Goal: Information Seeking & Learning: Learn about a topic

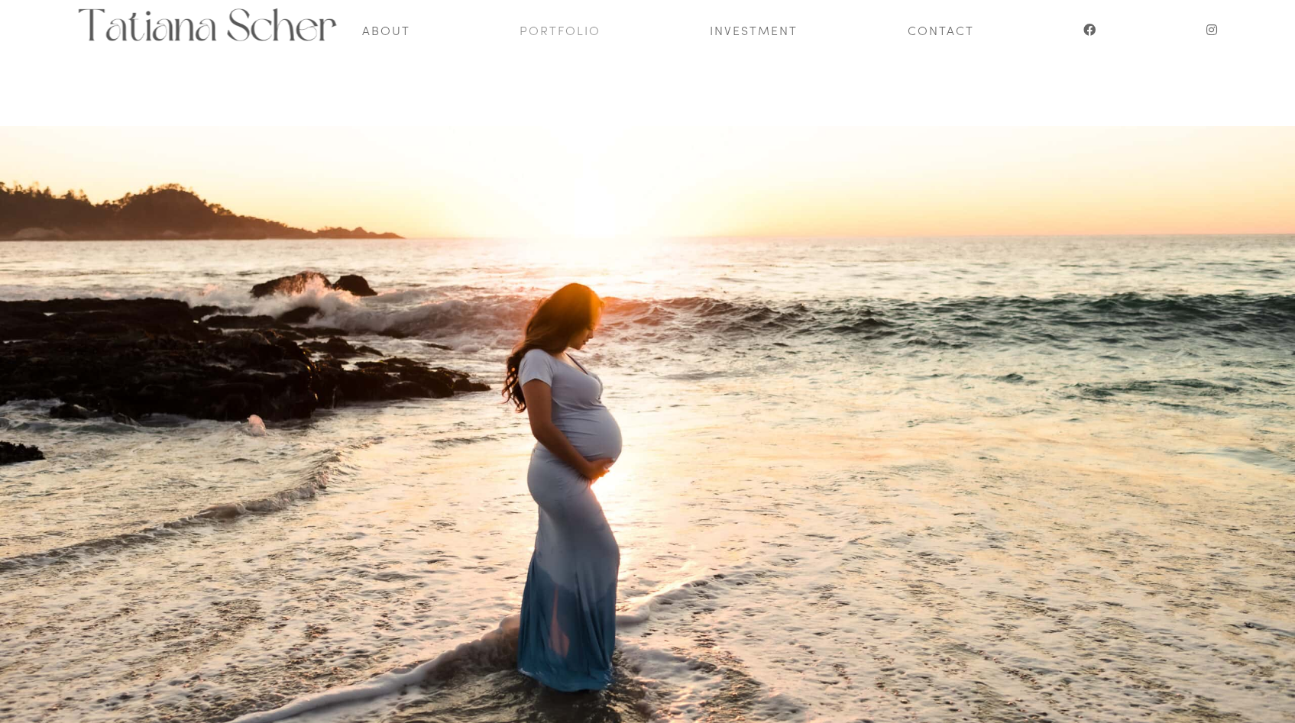
click at [559, 26] on link "Portfolio" at bounding box center [559, 30] width 81 height 60
click at [746, 23] on link "Investment" at bounding box center [754, 30] width 88 height 60
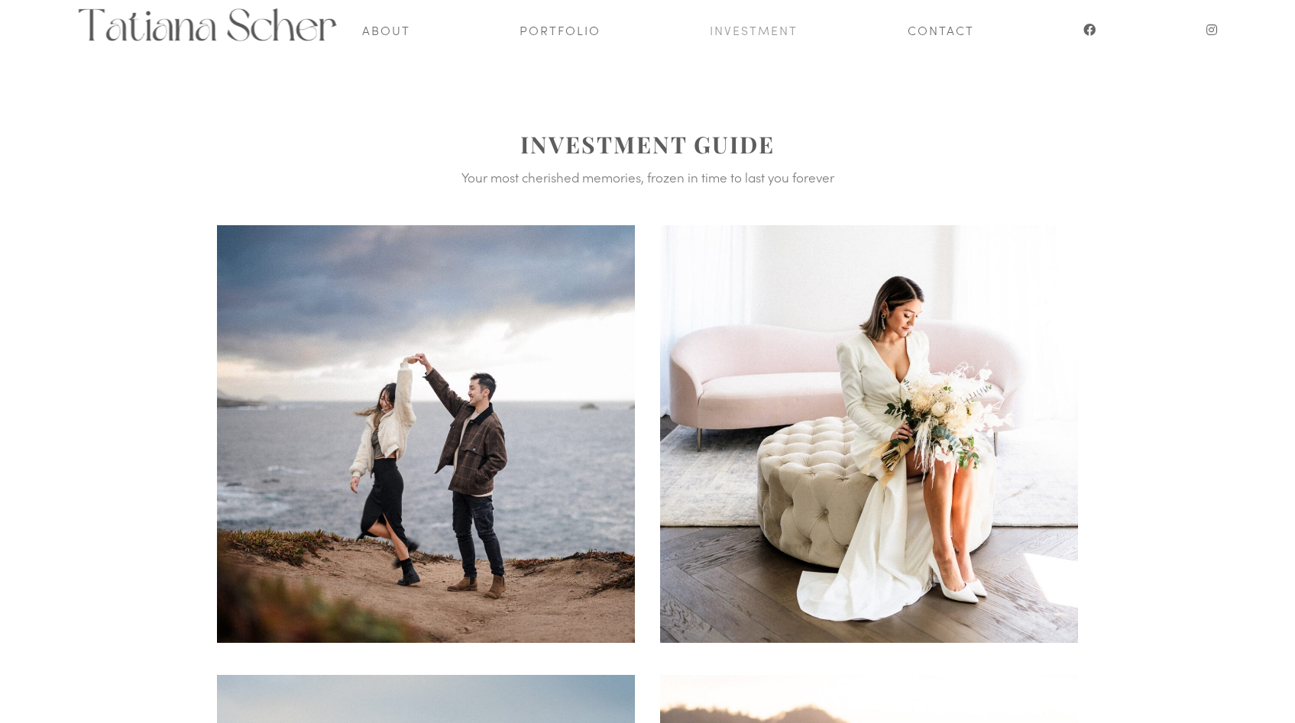
click at [773, 19] on link "Investment" at bounding box center [754, 30] width 88 height 60
click at [776, 33] on link "Investment" at bounding box center [754, 30] width 88 height 60
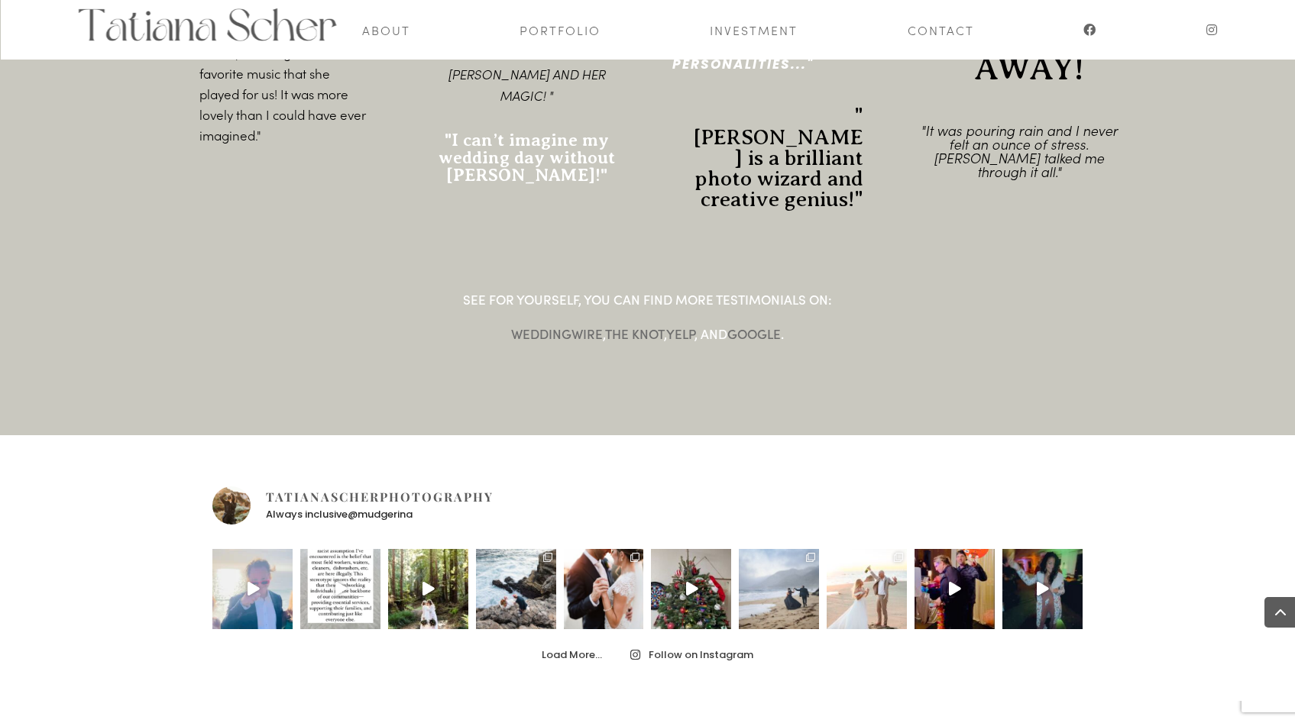
scroll to position [2167, 0]
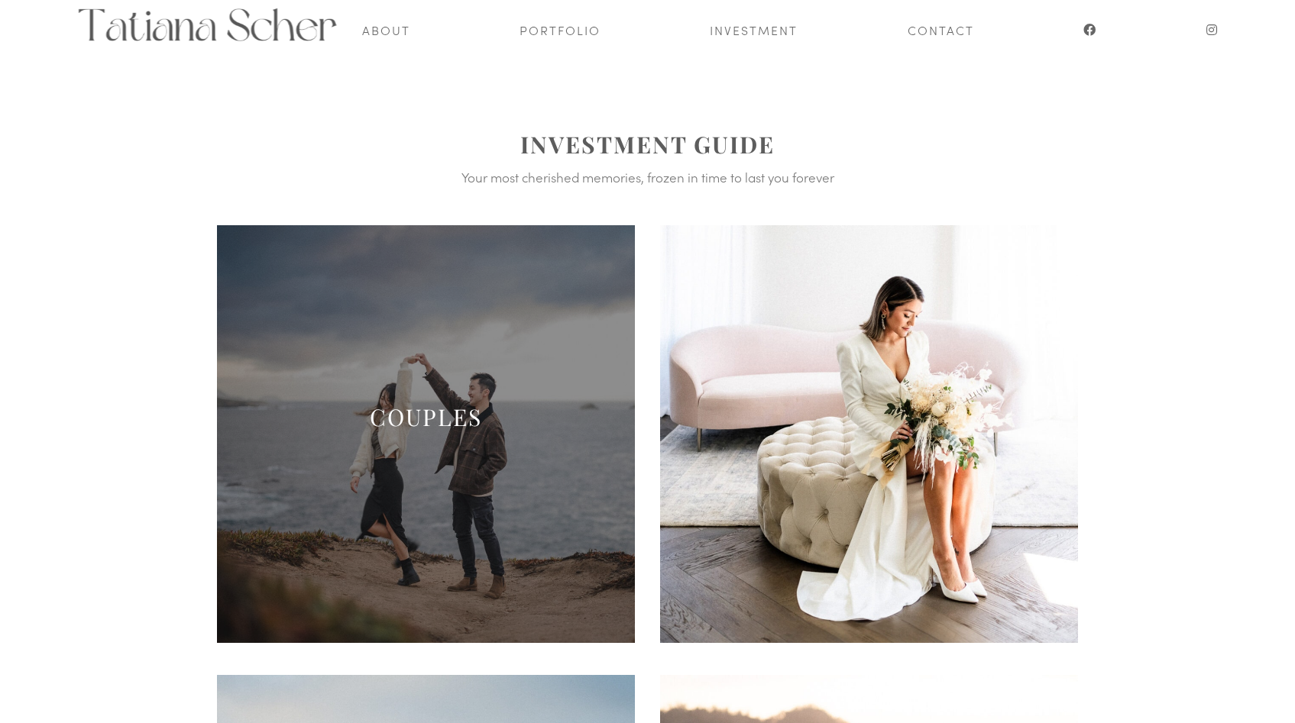
click at [468, 312] on span at bounding box center [426, 434] width 418 height 418
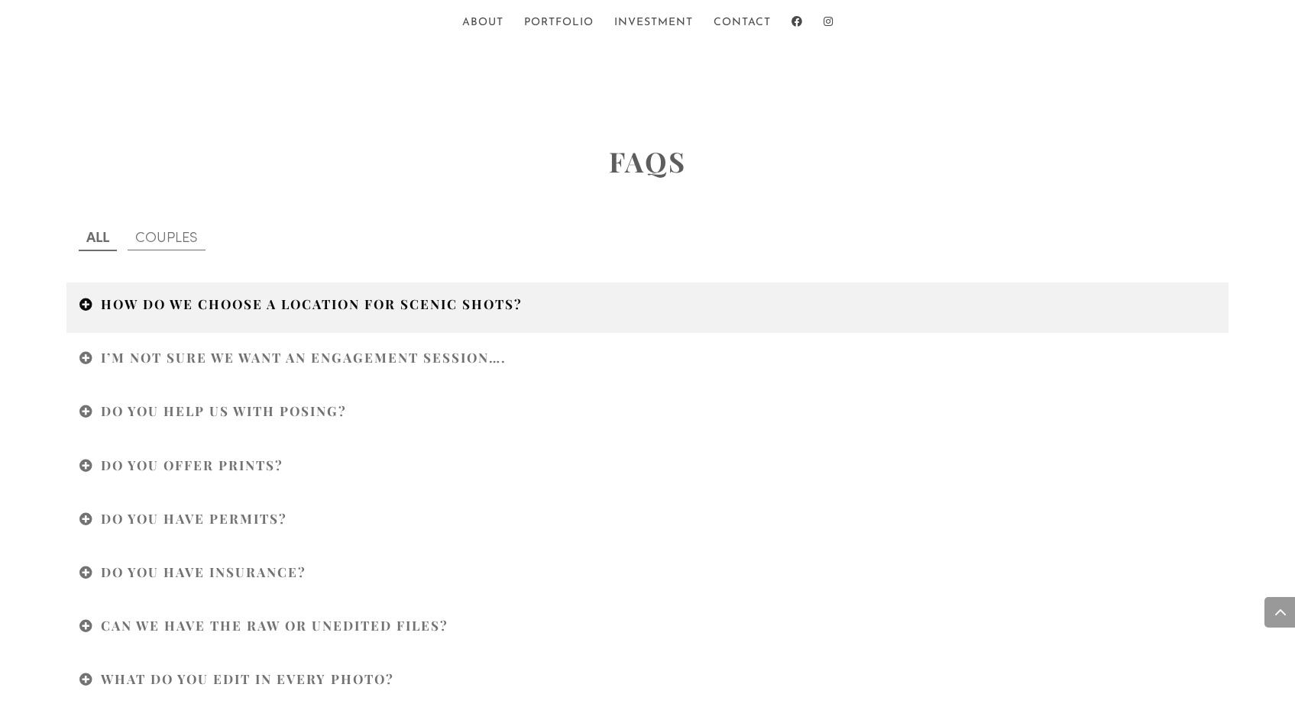
scroll to position [4045, 0]
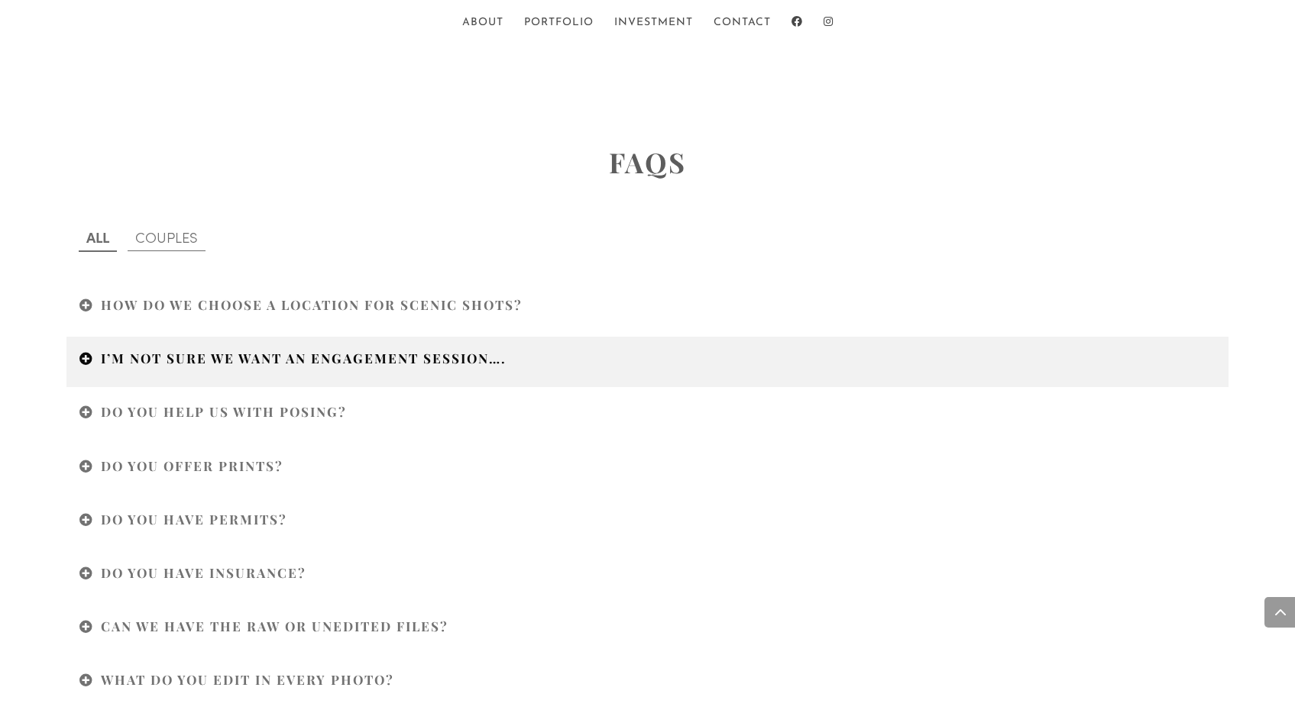
click at [199, 374] on div "I’M NOT SURE WE WANT AN ENGAGEMENT SESSION…." at bounding box center [647, 362] width 1163 height 52
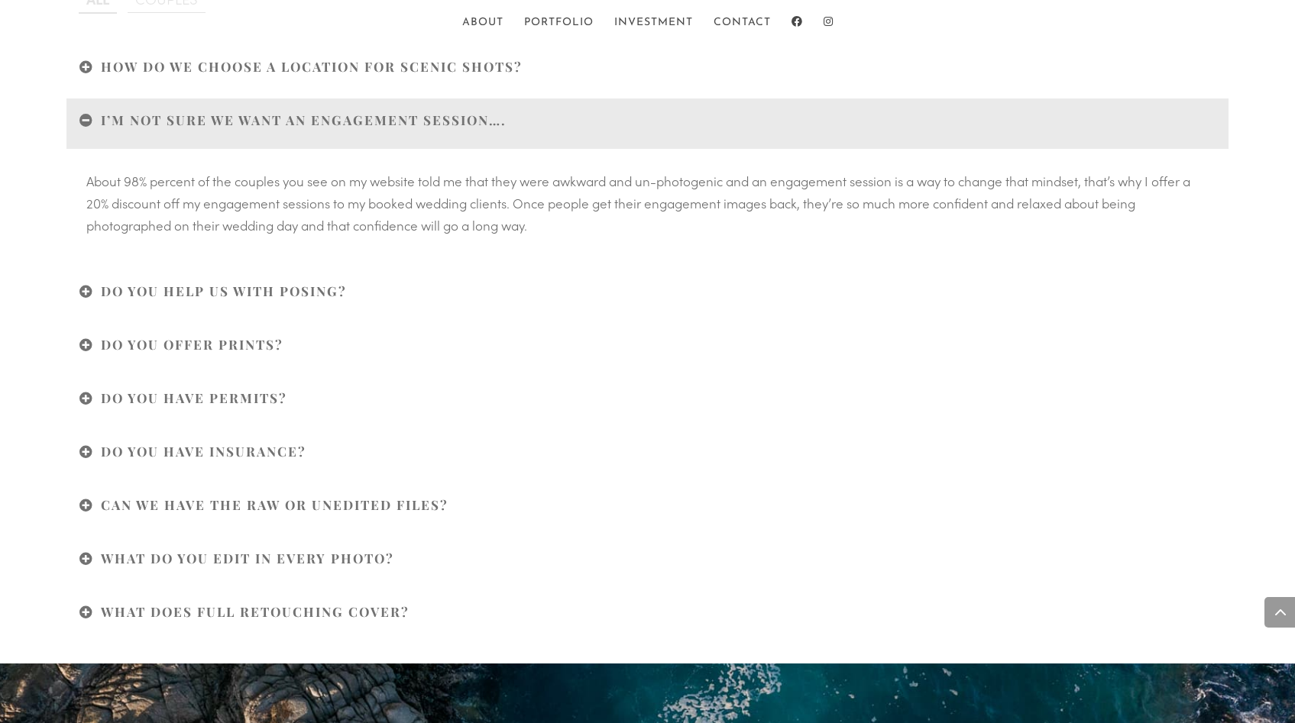
scroll to position [4289, 0]
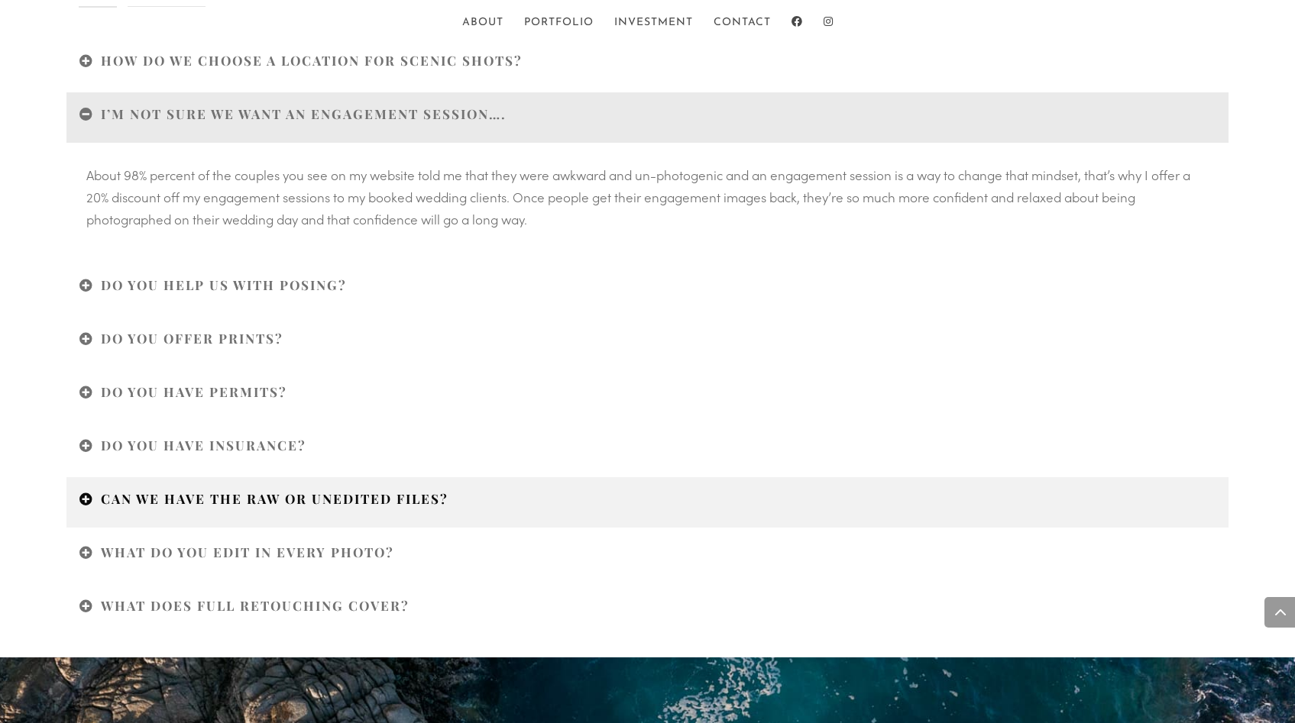
click at [243, 505] on h4 "CAN WE HAVE THE RAW OR UNEDITED FILES?" at bounding box center [646, 502] width 1135 height 24
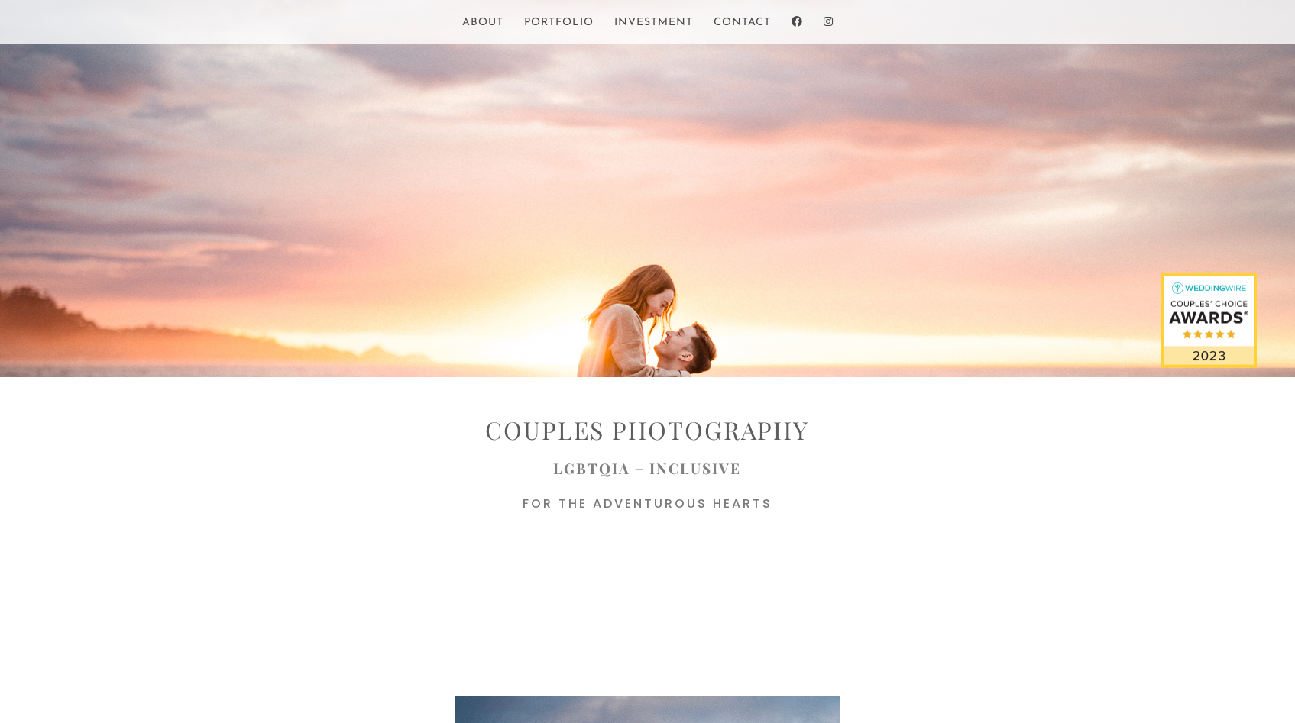
scroll to position [306, 0]
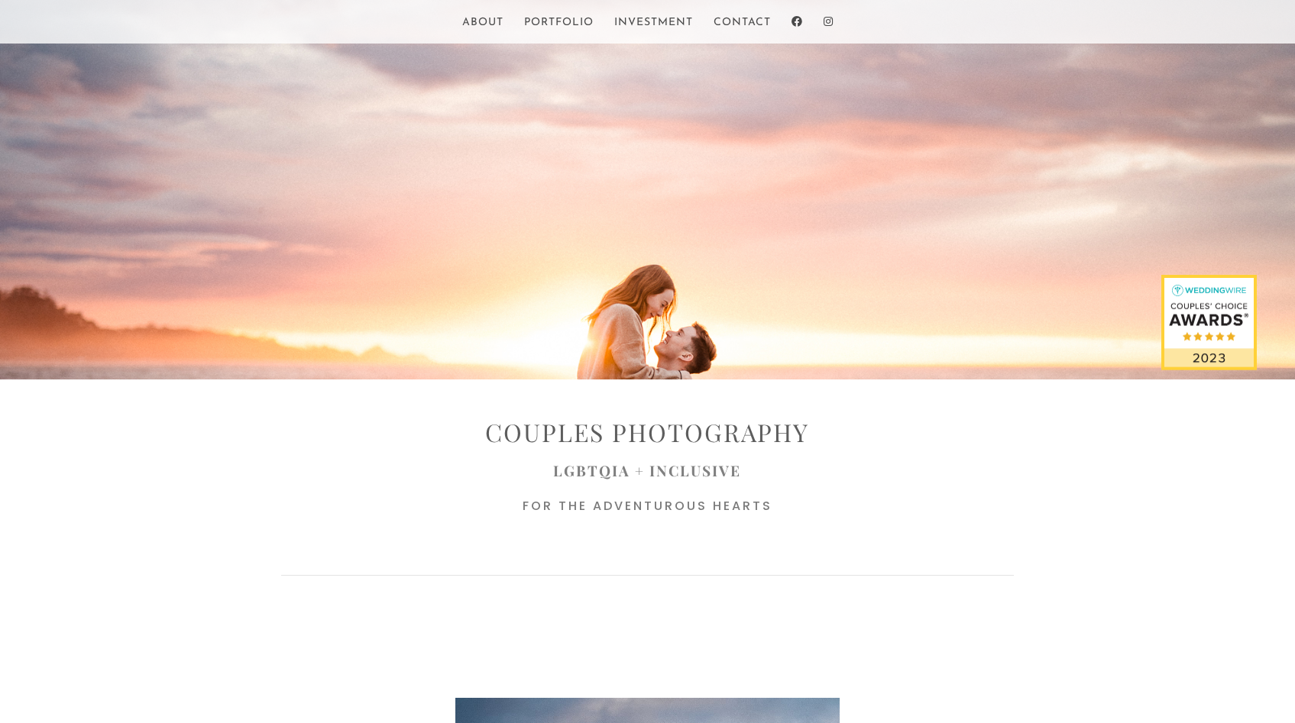
click at [668, 13] on div "Home About Portfolio Investment Contact Select Page Home About Portfolio Invest…" at bounding box center [647, 22] width 915 height 44
click at [665, 23] on link "Investment" at bounding box center [653, 31] width 79 height 26
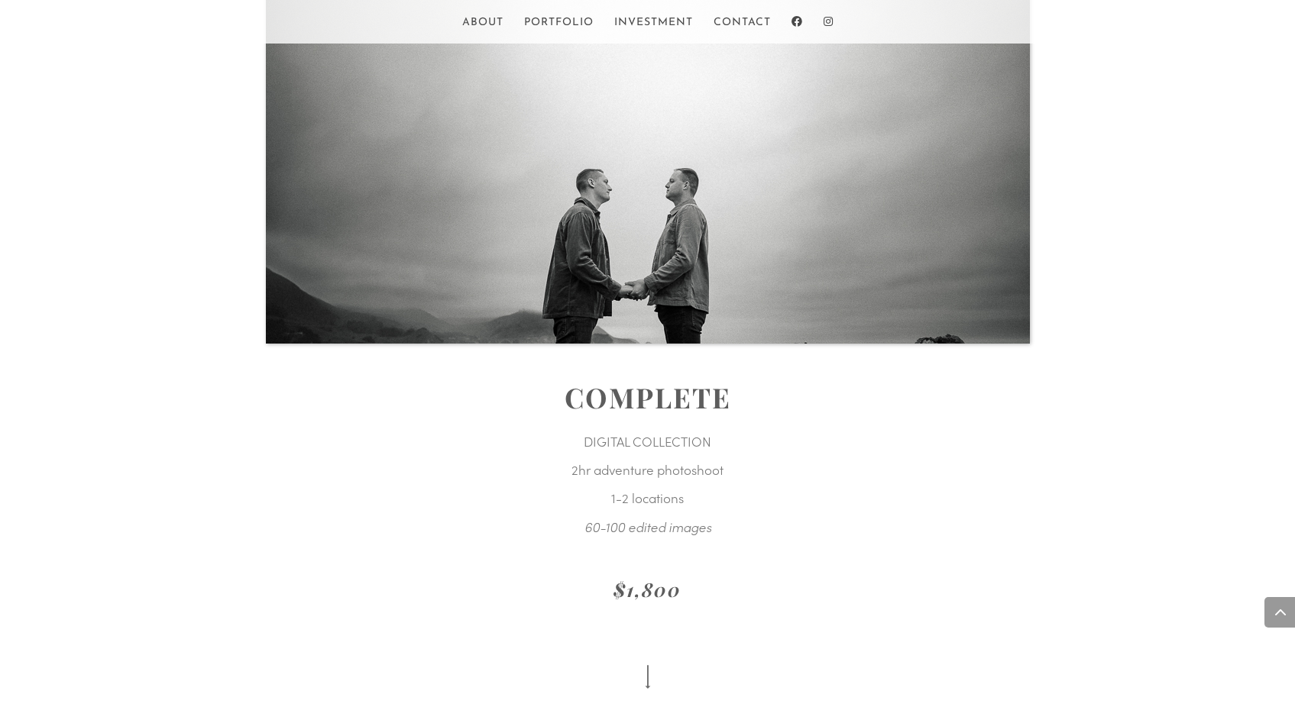
scroll to position [2994, 0]
